Goal: Task Accomplishment & Management: Manage account settings

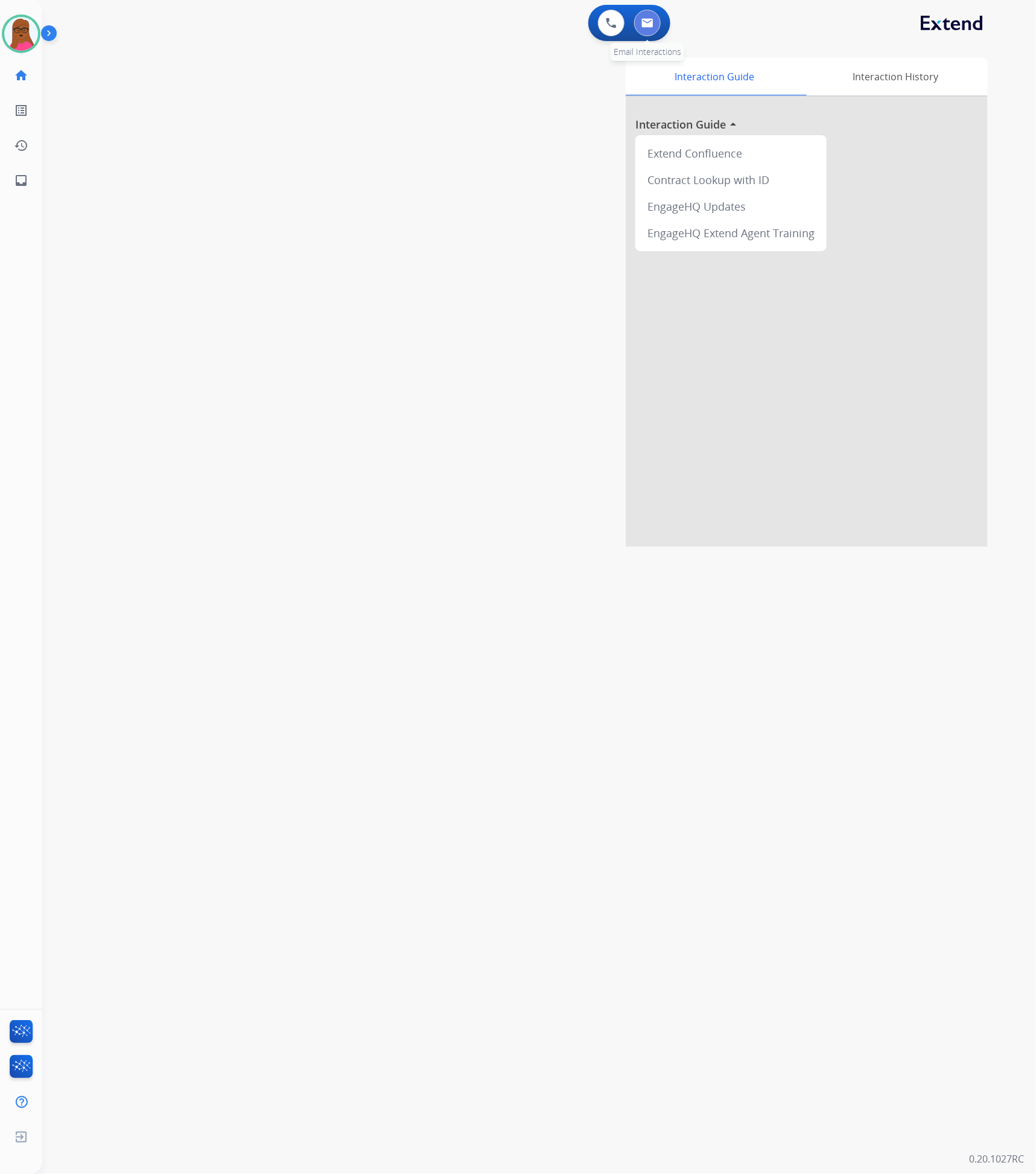
click at [657, 28] on button at bounding box center [647, 22] width 27 height 27
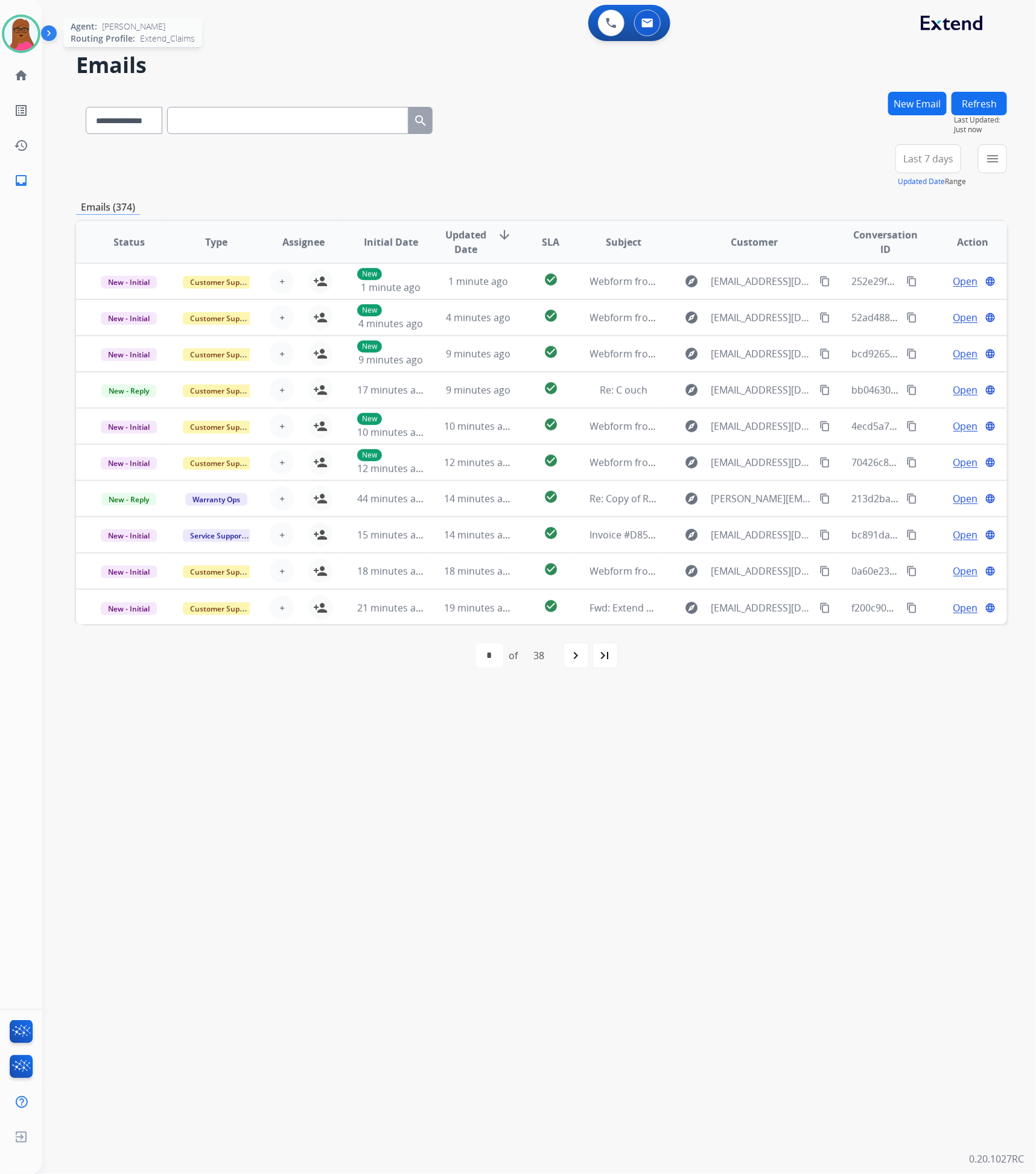
click at [13, 37] on img at bounding box center [21, 34] width 34 height 34
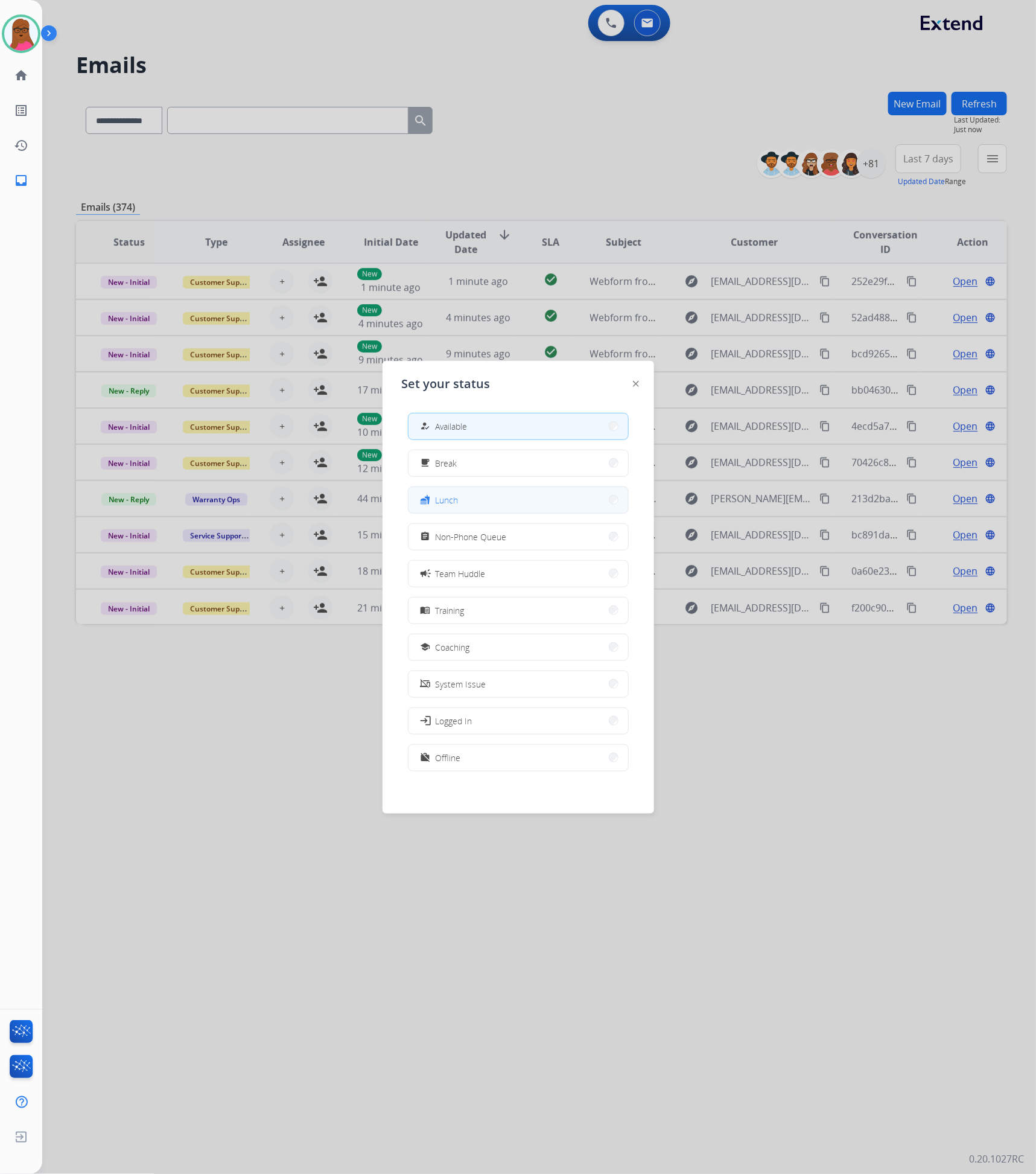
click at [472, 496] on button "fastfood Lunch" at bounding box center [518, 500] width 220 height 26
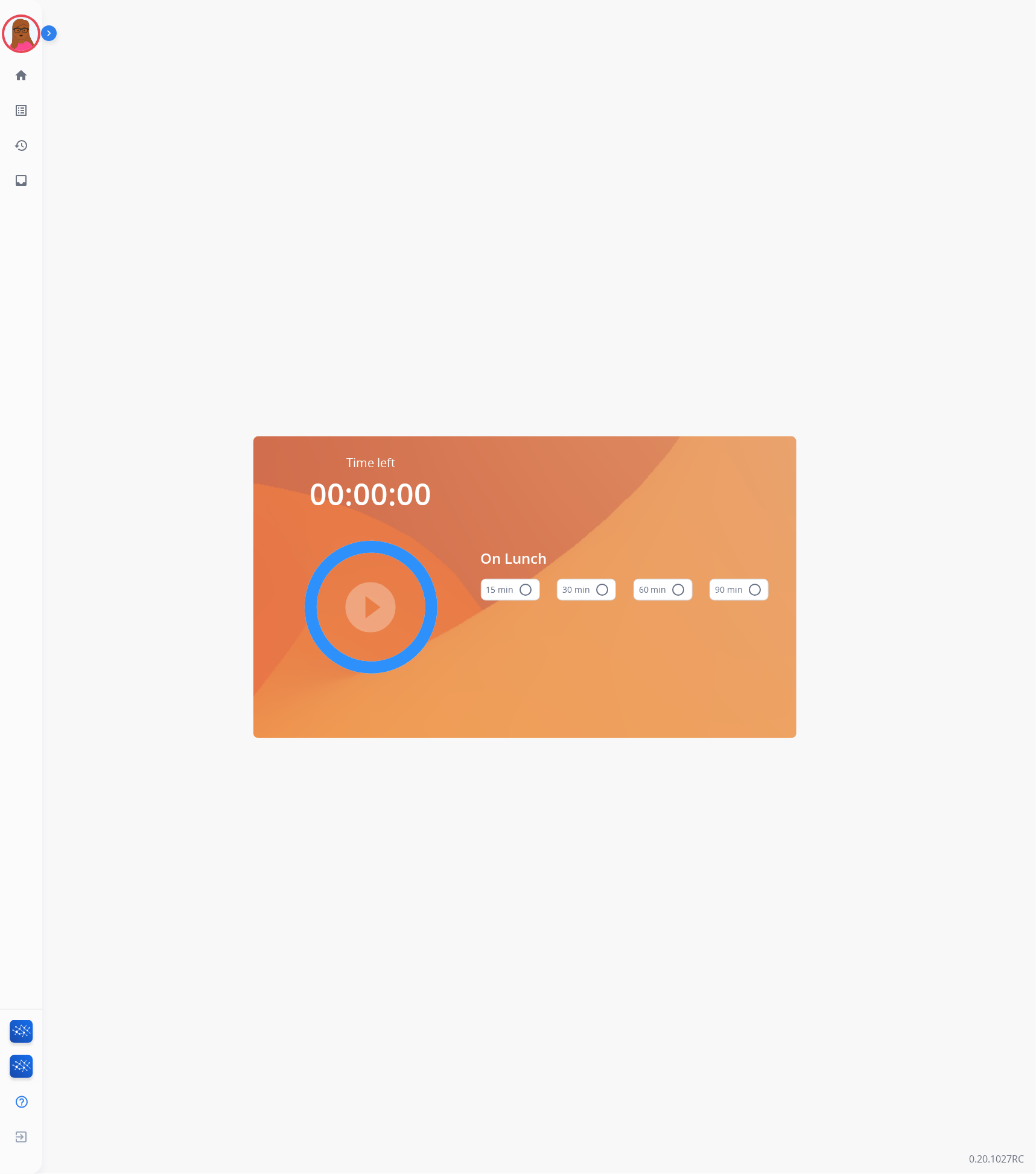
click at [672, 590] on mat-icon "radio_button_unchecked" at bounding box center [678, 590] width 15 height 15
click at [373, 600] on mat-icon "play_circle_filled" at bounding box center [371, 607] width 15 height 15
click at [13, 79] on link "home Home" at bounding box center [21, 75] width 34 height 34
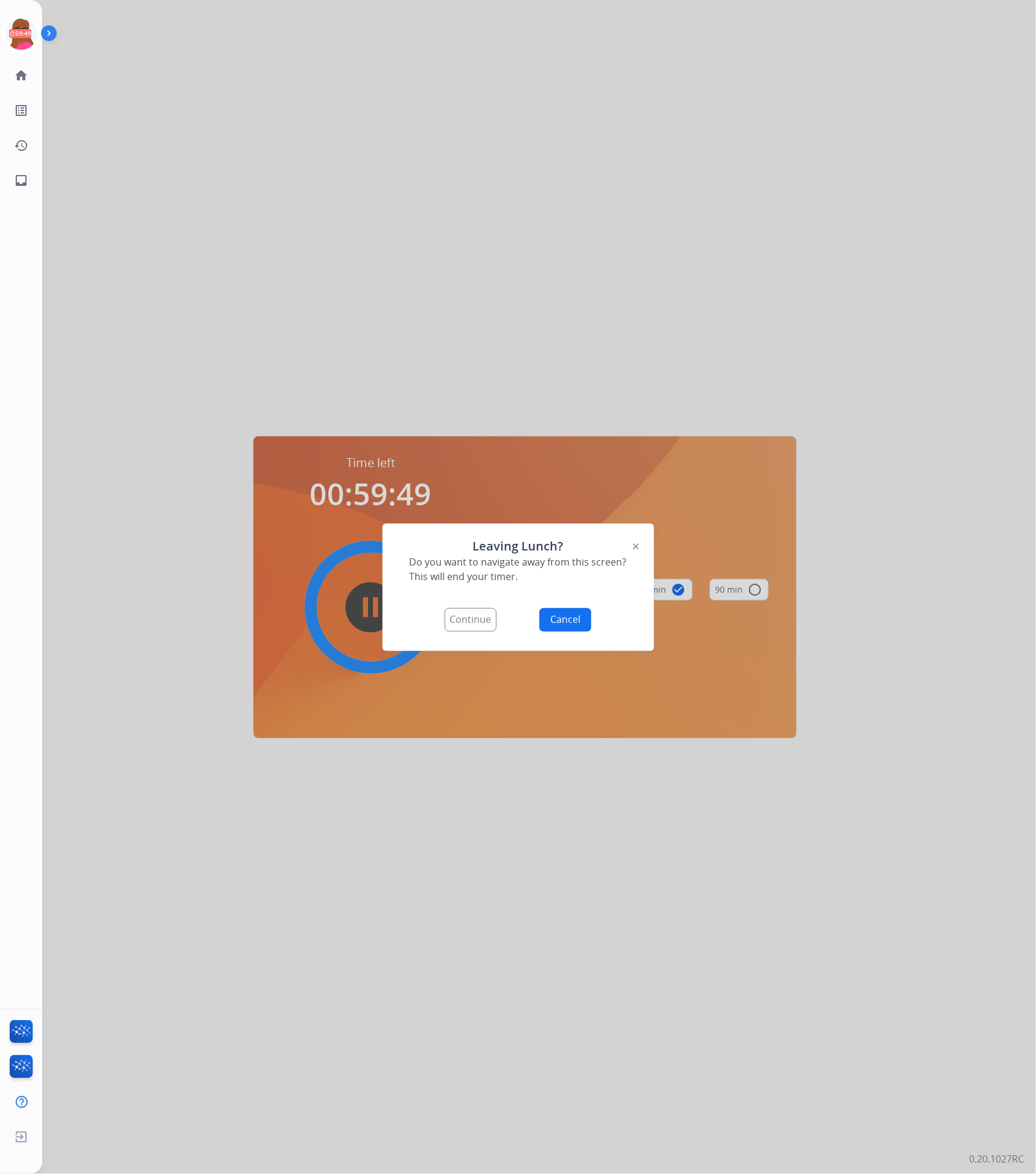
click at [459, 620] on button "Continue" at bounding box center [471, 619] width 52 height 23
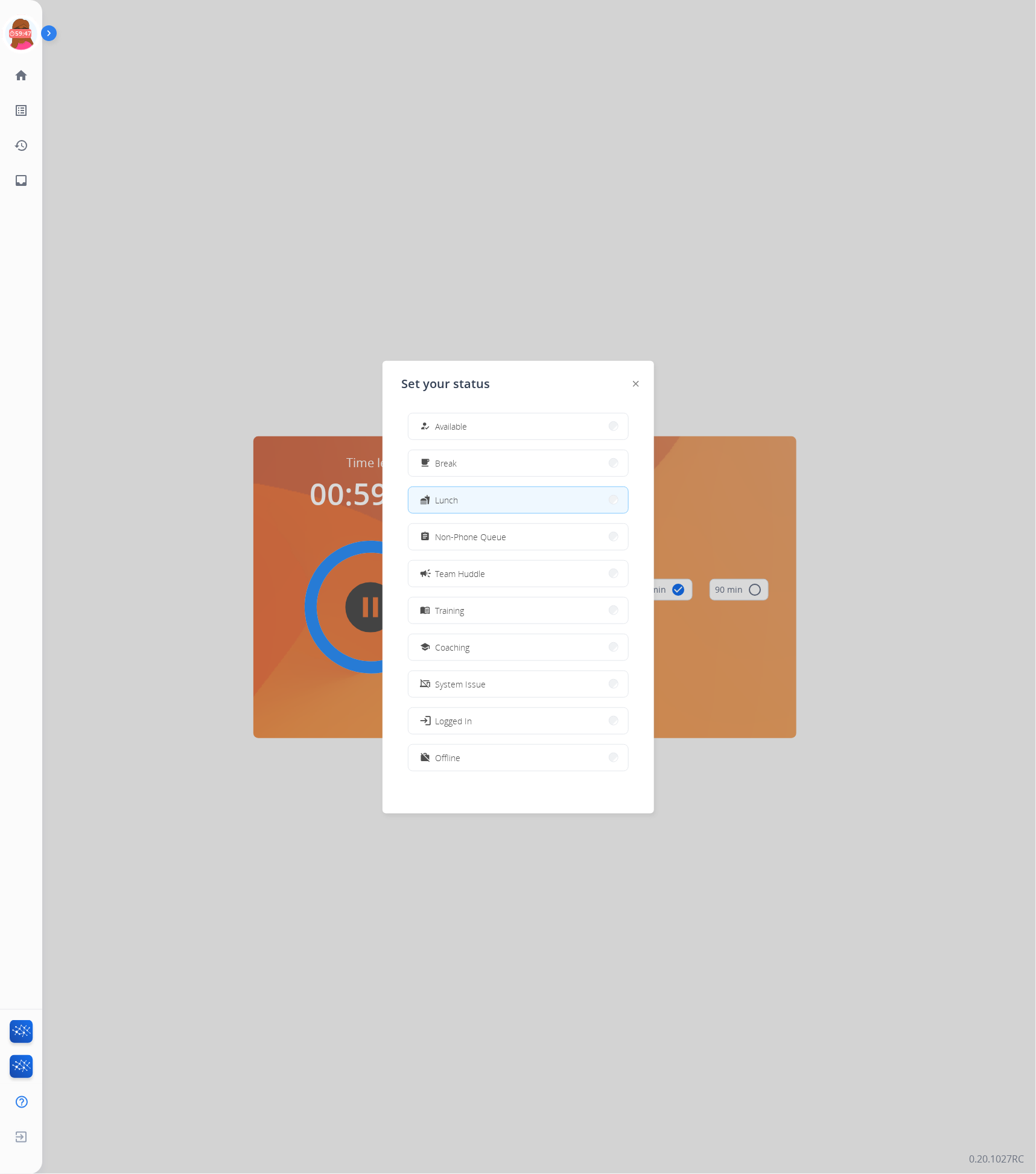
click at [528, 505] on button "fastfood Lunch" at bounding box center [518, 500] width 220 height 26
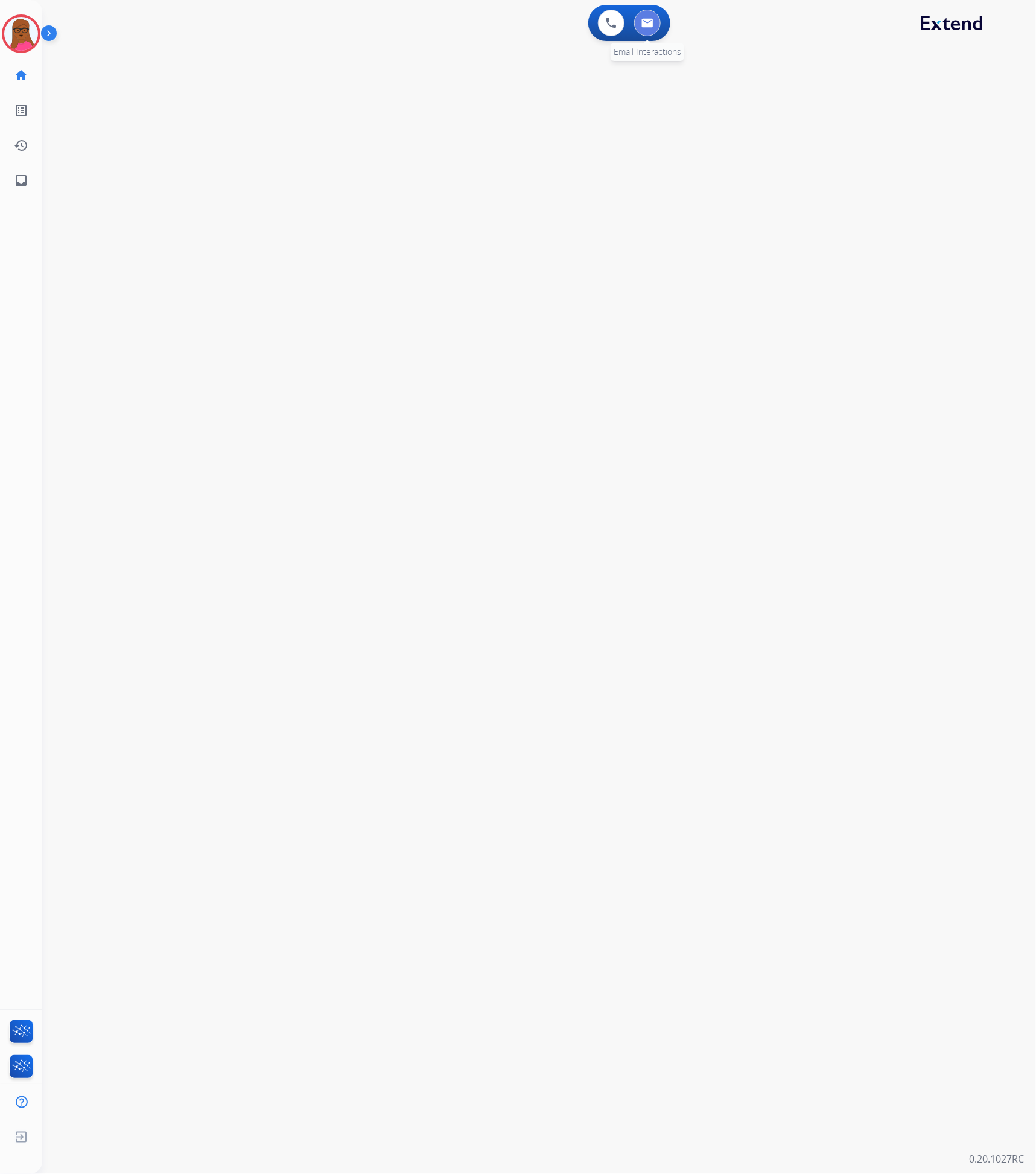
click at [654, 33] on button at bounding box center [647, 22] width 27 height 27
select select "**********"
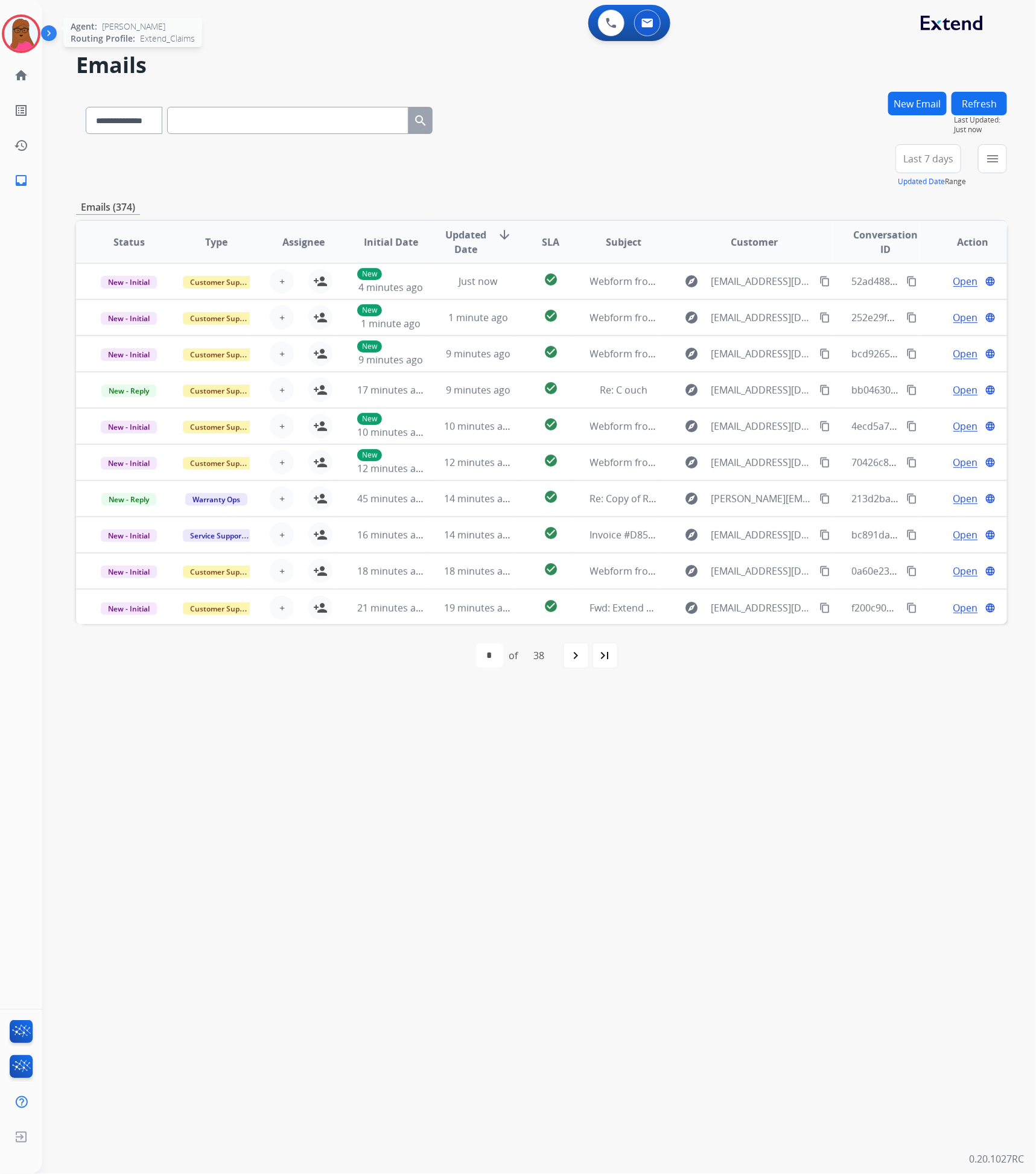
click at [21, 42] on img at bounding box center [21, 34] width 34 height 34
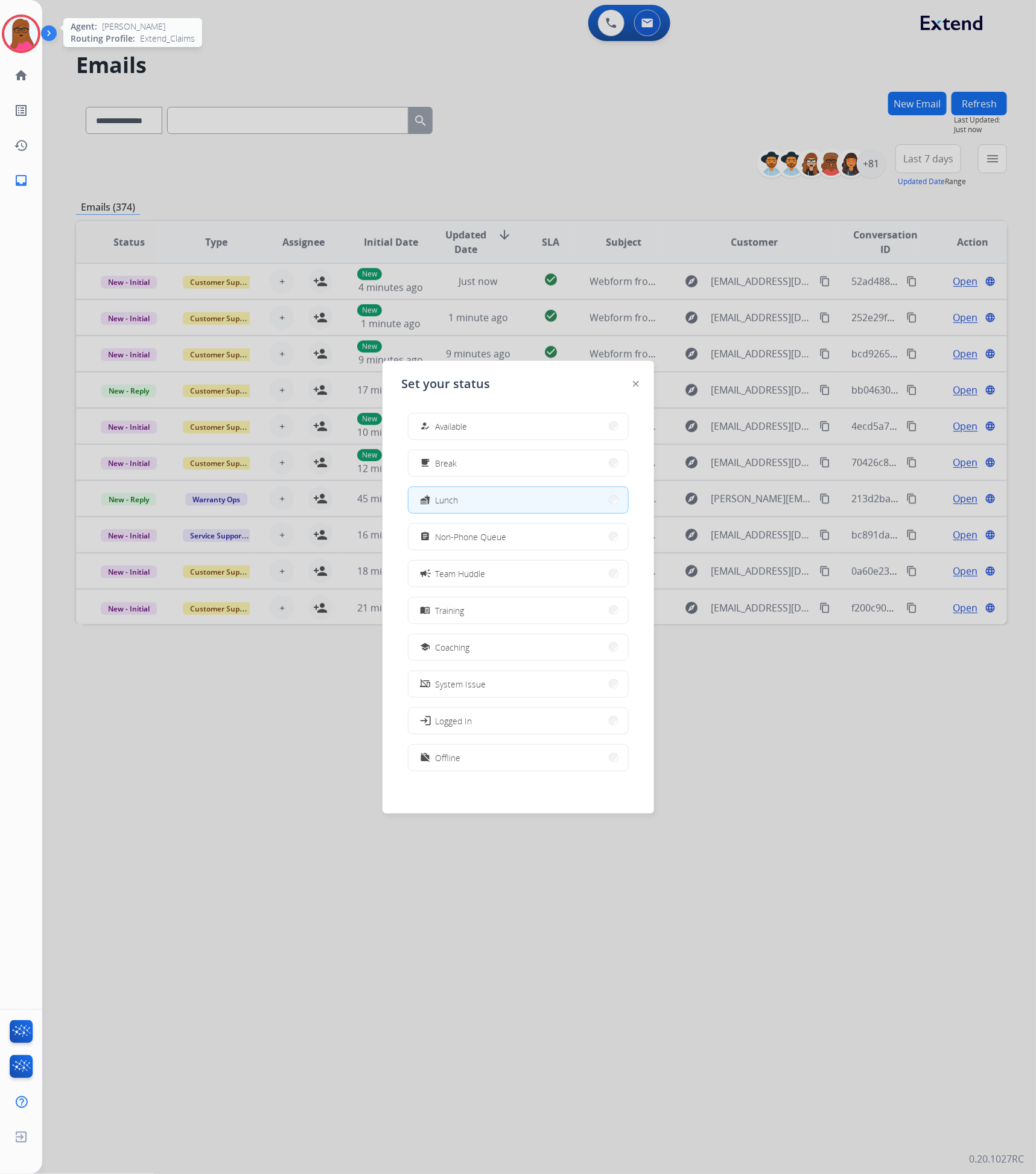
click at [20, 42] on img at bounding box center [21, 34] width 34 height 34
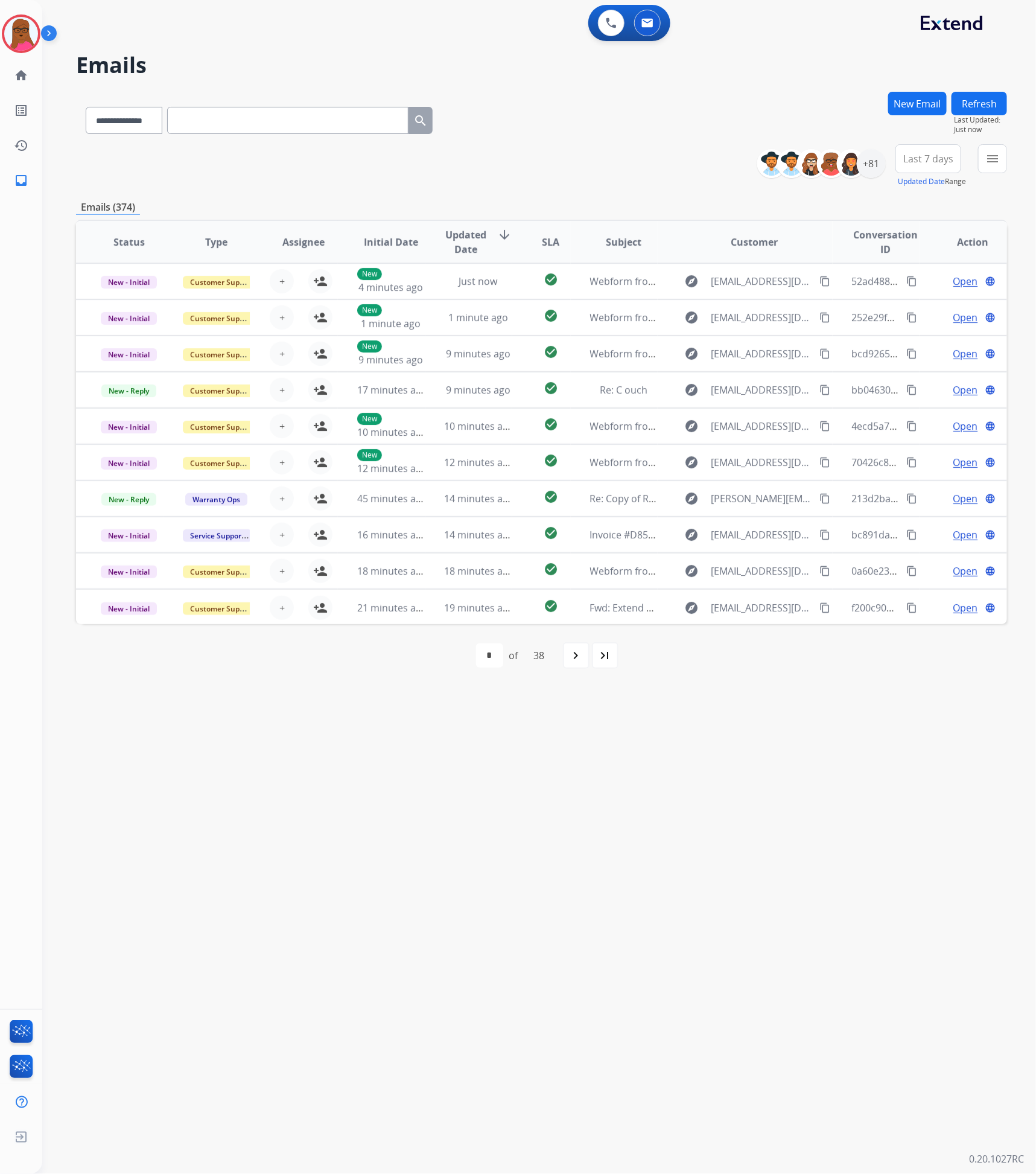
click at [281, 122] on input "text" at bounding box center [288, 121] width 241 height 28
paste input "**********"
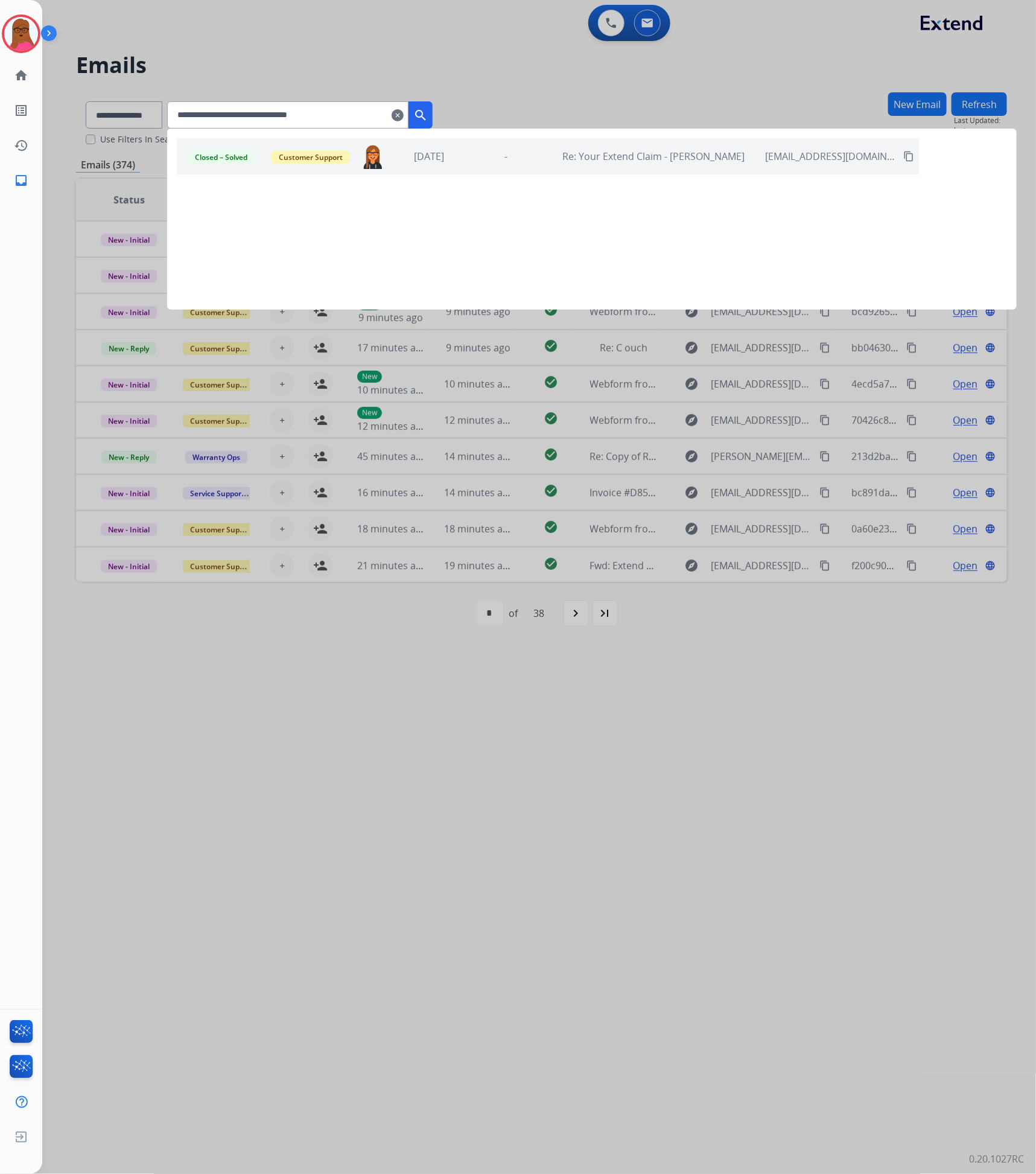
type input "**********"
click at [510, 165] on div "Closed – Solved Customer Support [PERSON_NAME][EMAIL_ADDRESS][PERSON_NAME][DOMA…" at bounding box center [547, 156] width 742 height 36
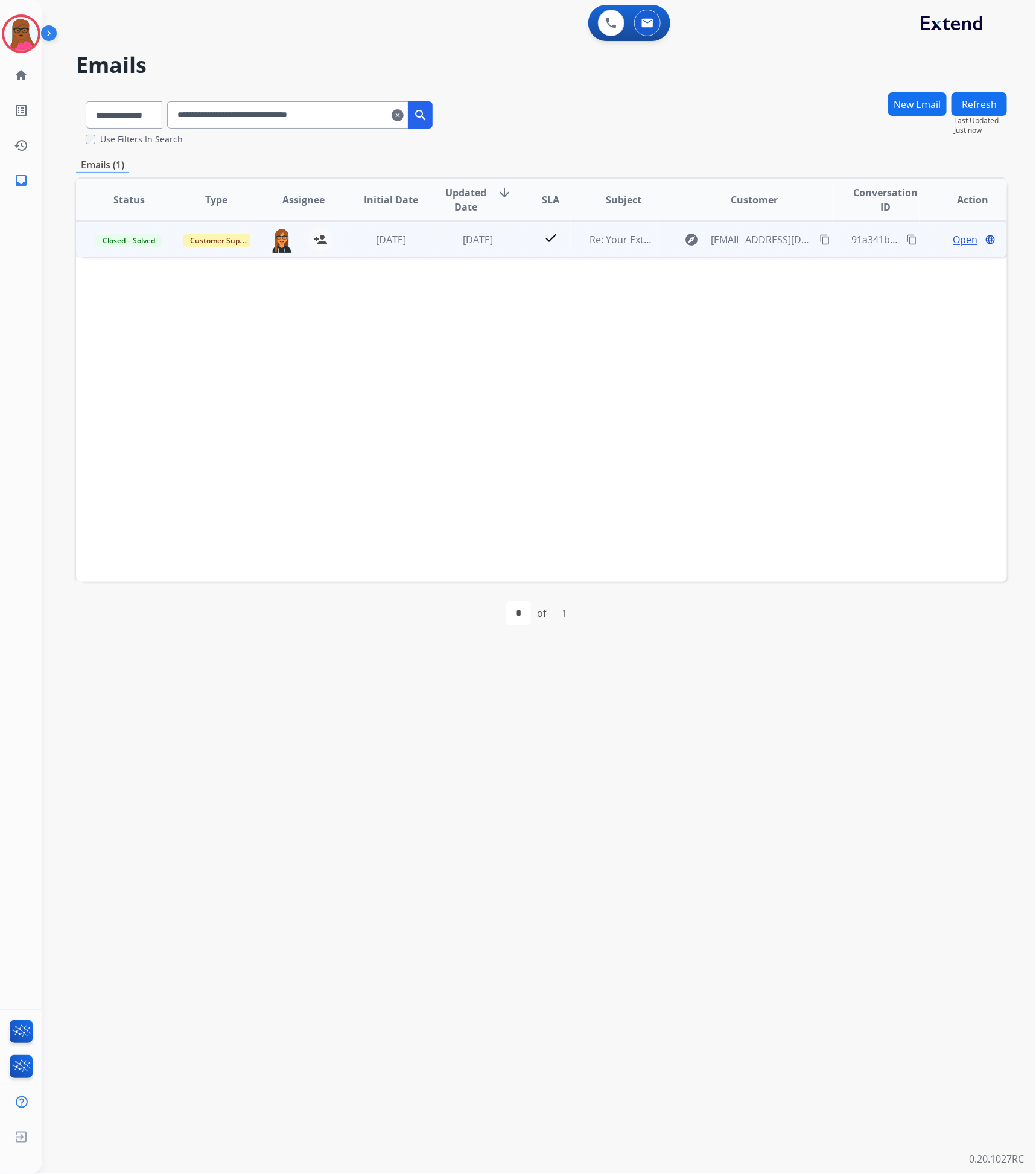
click at [962, 243] on span "Open" at bounding box center [965, 240] width 25 height 15
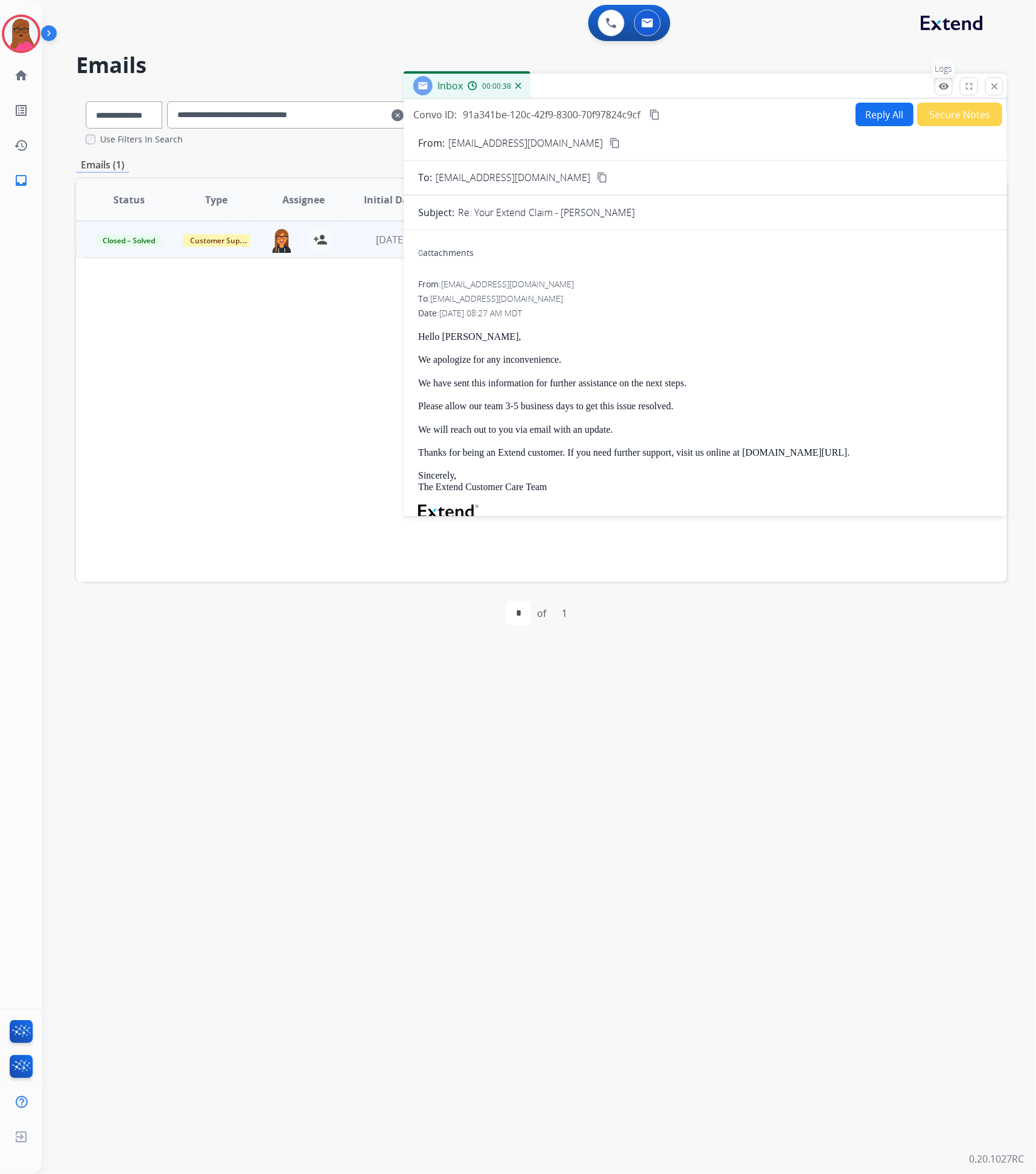
click at [940, 82] on mat-icon "remove_red_eye" at bounding box center [944, 86] width 11 height 11
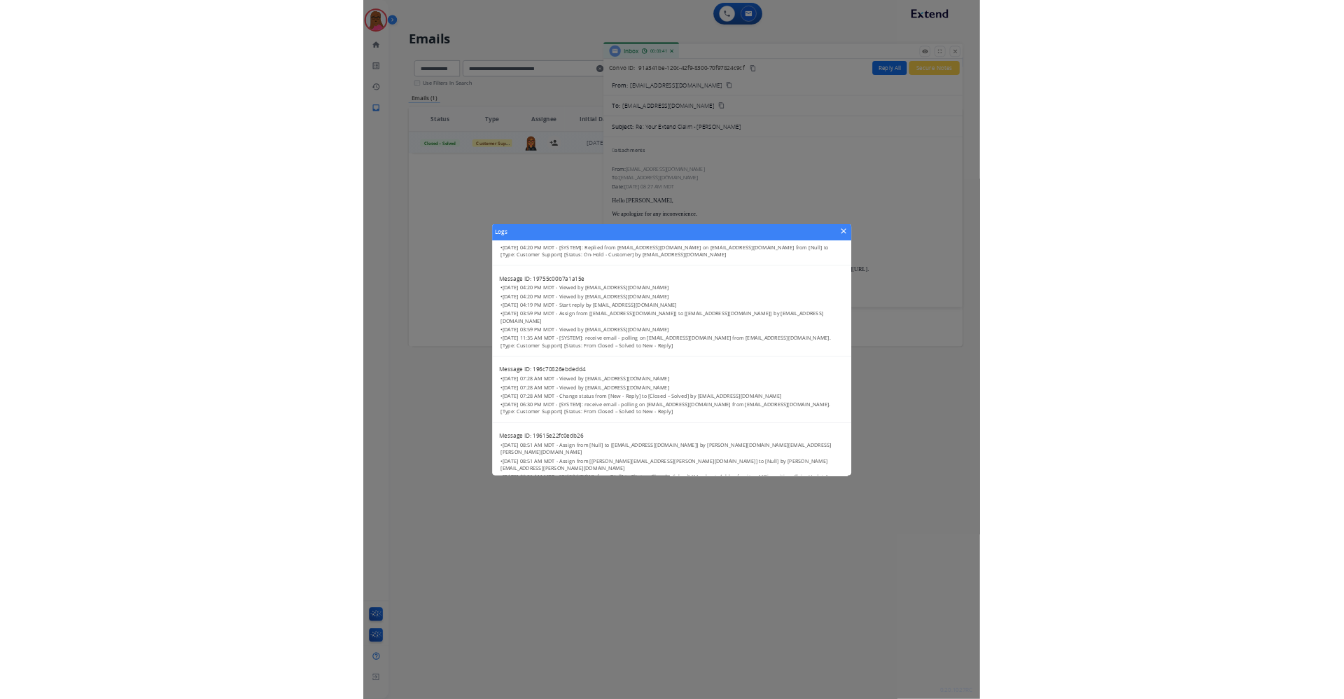
scroll to position [370, 0]
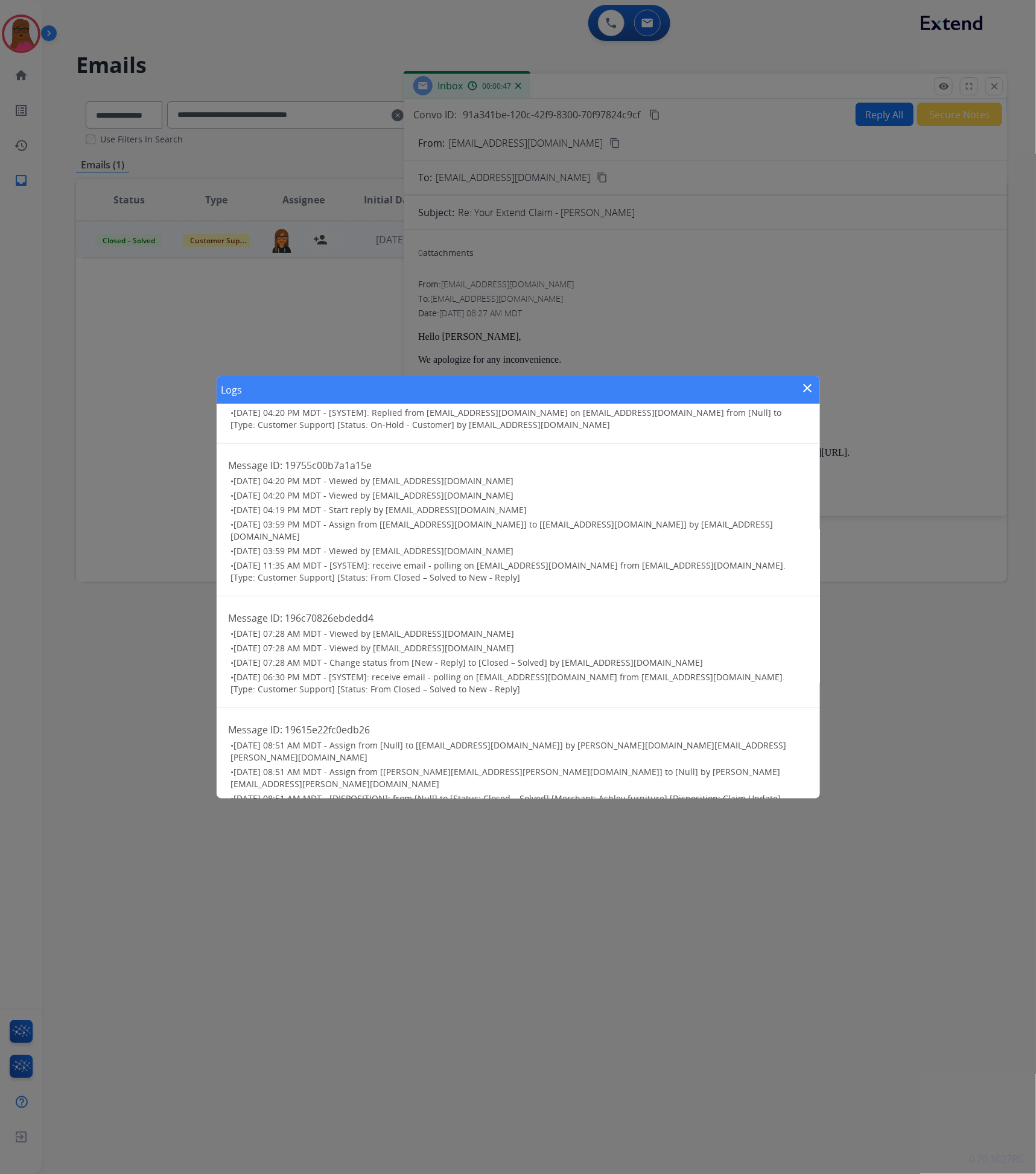
click at [809, 388] on mat-icon "close" at bounding box center [808, 388] width 15 height 15
